Goal: Communication & Community: Participate in discussion

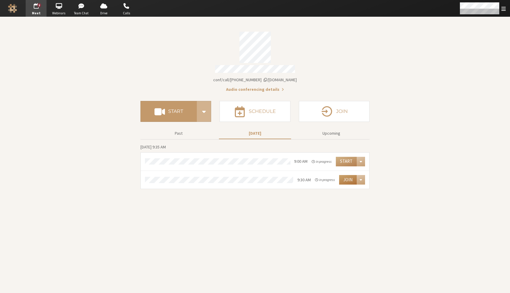
click at [348, 180] on button "Join" at bounding box center [348, 180] width 18 height 10
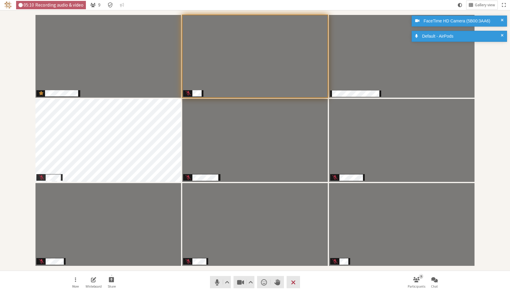
click at [489, 70] on div "Participants" at bounding box center [255, 140] width 502 height 252
click at [504, 34] on div "Default - AirPods" at bounding box center [460, 36] width 96 height 11
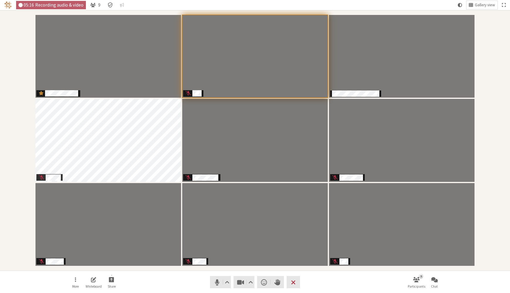
click at [355, 282] on nav "More Whiteboard Share Audio Video Send a reaction Raise hand Leave 9 Participan…" at bounding box center [255, 282] width 376 height 22
click at [250, 284] on span "Video setting" at bounding box center [251, 282] width 4 height 8
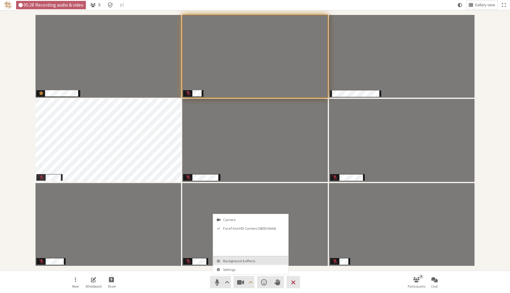
click at [252, 261] on span "Background & effects" at bounding box center [254, 261] width 63 height 4
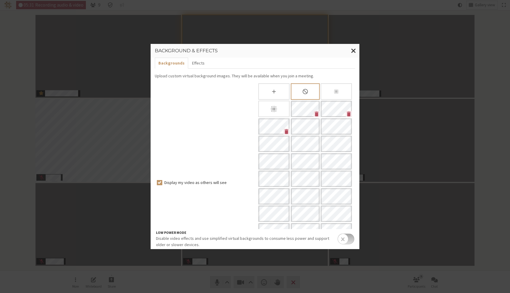
click at [332, 98] on div "Slightly blur background" at bounding box center [336, 91] width 31 height 16
click at [353, 48] on span "Close modal" at bounding box center [353, 50] width 5 height 7
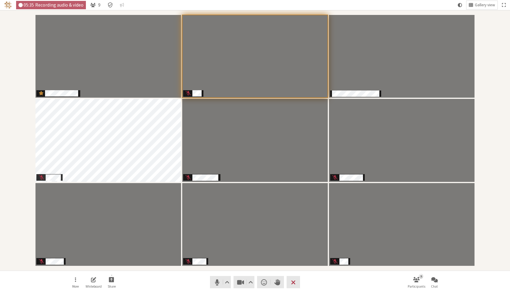
click at [495, 37] on div "Participants" at bounding box center [255, 140] width 502 height 252
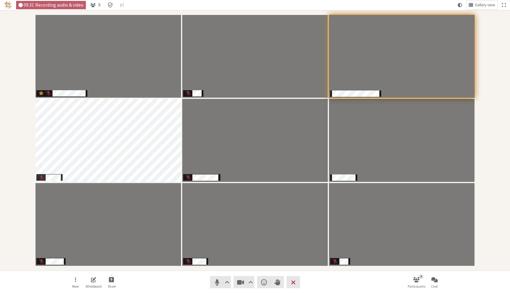
click at [500, 47] on div "Participants" at bounding box center [255, 140] width 502 height 252
click at [484, 55] on div "Participants" at bounding box center [255, 140] width 502 height 252
click at [495, 98] on div "Participants" at bounding box center [255, 140] width 502 height 252
click at [13, 140] on div "Participants" at bounding box center [255, 140] width 502 height 252
click at [216, 281] on span "Mute (⌘+Shift+A)" at bounding box center [217, 282] width 8 height 8
